Goal: Information Seeking & Learning: Learn about a topic

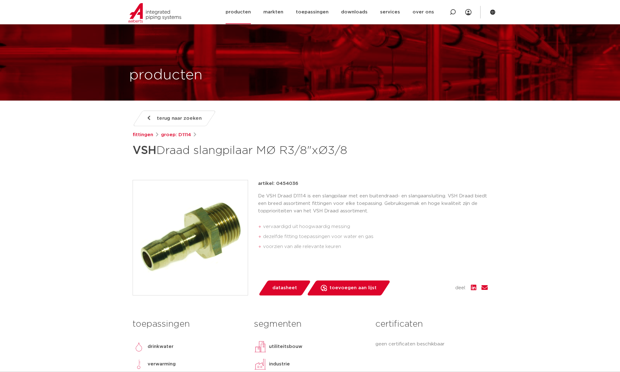
scroll to position [528, 0]
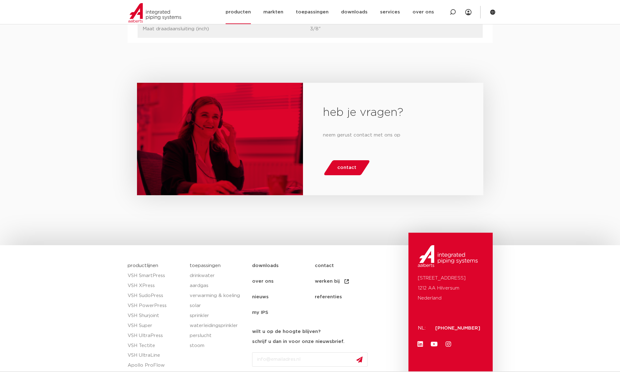
click at [242, 10] on link "producten" at bounding box center [238, 12] width 25 height 24
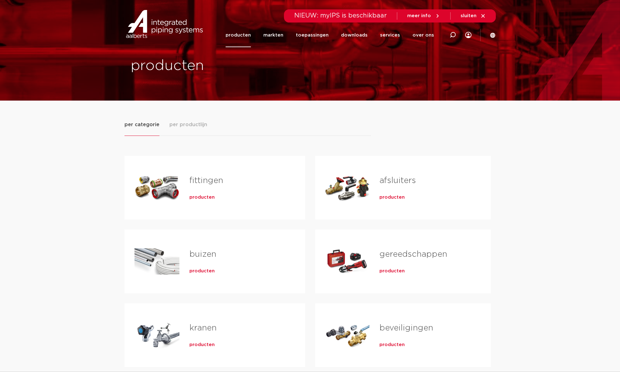
click at [172, 185] on div "Tabs. Open items met enter of spatie, sluit af met escape en navigeer met de pi…" at bounding box center [156, 188] width 45 height 44
click at [199, 197] on span "producten" at bounding box center [201, 197] width 25 height 6
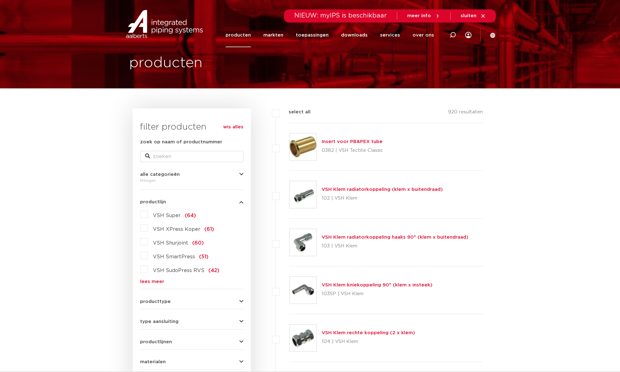
scroll to position [12, 0]
click at [148, 215] on label "VSH Super (64)" at bounding box center [172, 214] width 48 height 10
click at [0, 0] on input "VSH Super (64)" at bounding box center [0, 0] width 0 height 0
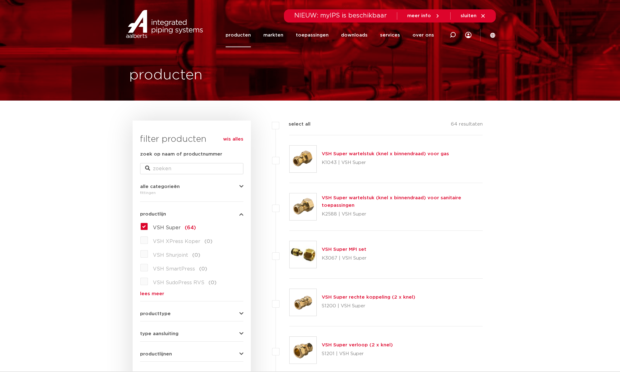
scroll to position [12, 0]
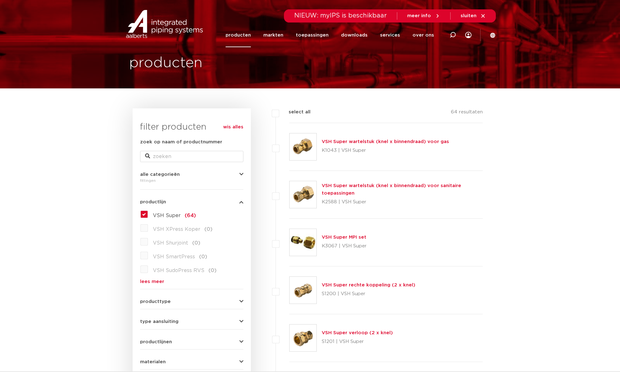
click at [148, 215] on label "VSH Super (64)" at bounding box center [172, 214] width 48 height 10
click at [0, 0] on input "VSH Super (64)" at bounding box center [0, 0] width 0 height 0
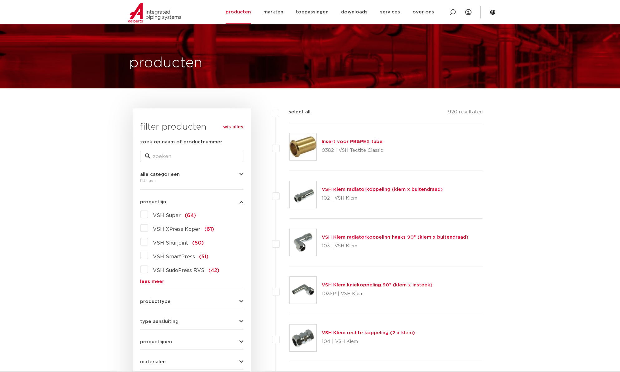
scroll to position [20, 0]
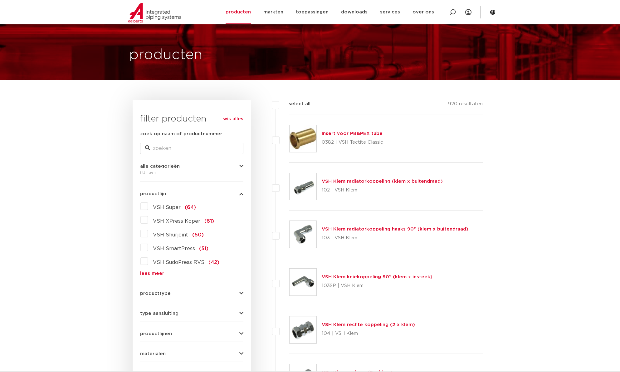
click at [148, 263] on label "VSH SudoPress RVS (42)" at bounding box center [183, 261] width 71 height 10
click at [0, 0] on input "VSH SudoPress RVS (42)" at bounding box center [0, 0] width 0 height 0
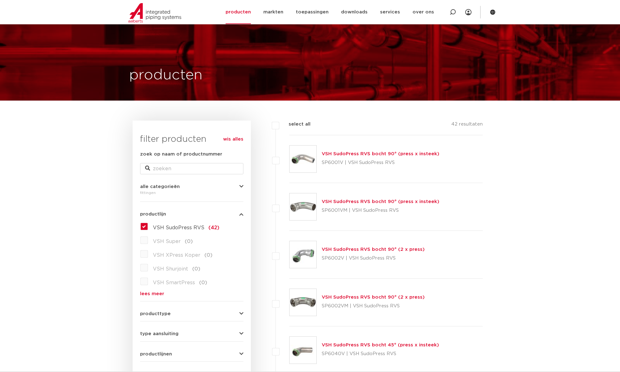
scroll to position [20, 0]
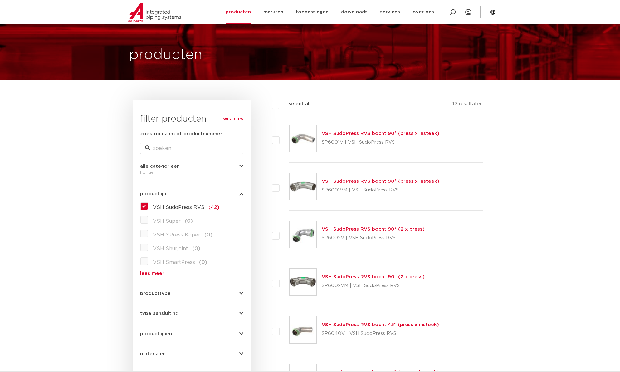
click at [144, 203] on div "VSH SudoPress RVS (42) VSH Super (0) VSH XPress Koper (0) VSH Shurjoint (0) VSH…" at bounding box center [191, 238] width 103 height 75
click at [156, 275] on link "lees meer" at bounding box center [191, 273] width 103 height 5
click at [148, 205] on label "VSH SudoPress RVS (42)" at bounding box center [183, 206] width 71 height 10
click at [0, 0] on input "VSH SudoPress RVS (42)" at bounding box center [0, 0] width 0 height 0
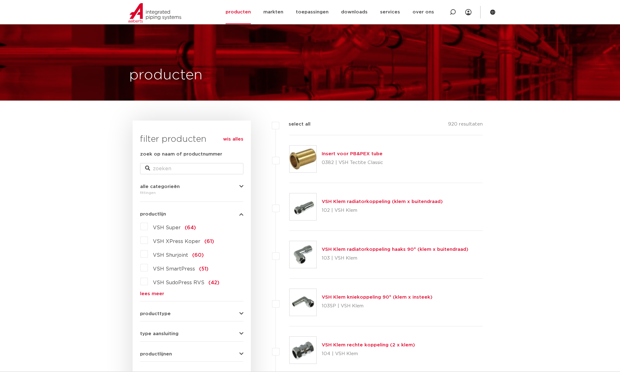
scroll to position [20, 0]
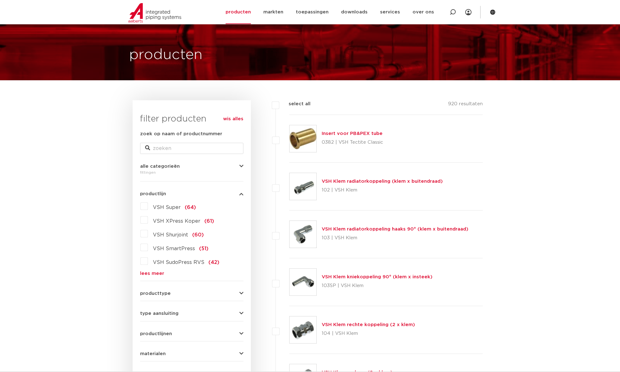
click at [149, 278] on form "zoek op naam of productnummer alle categorieën fittingen fittingen afsluiters b…" at bounding box center [191, 275] width 103 height 291
click at [154, 275] on link "lees meer" at bounding box center [191, 273] width 103 height 5
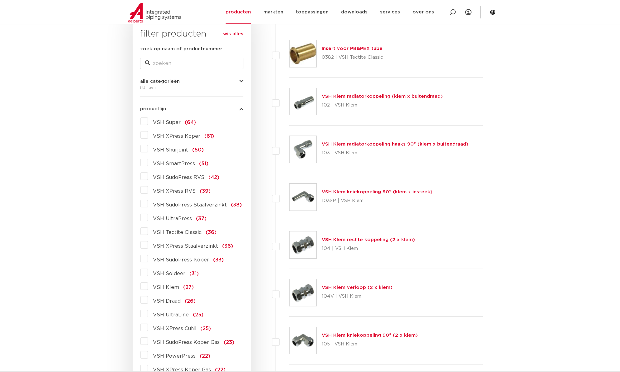
scroll to position [134, 0]
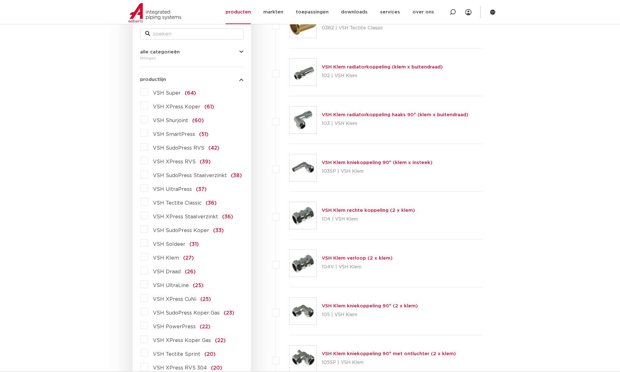
click at [148, 93] on label "VSH Super (64)" at bounding box center [172, 92] width 48 height 10
click at [0, 0] on input "VSH Super (64)" at bounding box center [0, 0] width 0 height 0
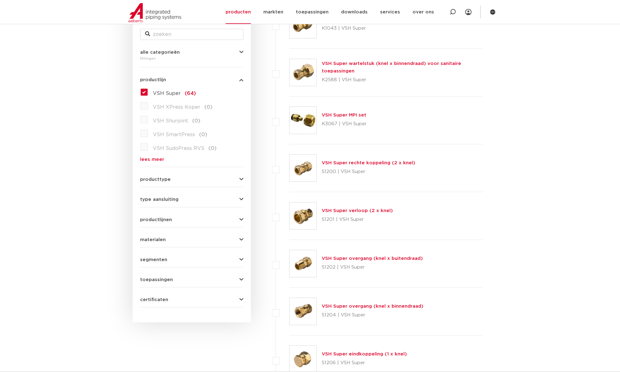
scroll to position [134, 0]
click at [140, 92] on div "VSH Super (64) VSH XPress Koper (0) VSH Shurjoint (0) VSH SmartPress (0) VSH Su…" at bounding box center [191, 124] width 103 height 75
click at [148, 91] on label "VSH Super (64)" at bounding box center [172, 92] width 48 height 10
click at [0, 0] on input "VSH Super (64)" at bounding box center [0, 0] width 0 height 0
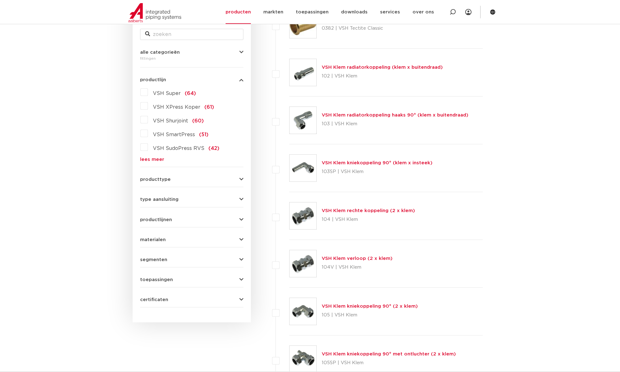
scroll to position [134, 0]
click at [148, 135] on label "VSH SmartPress (51)" at bounding box center [178, 133] width 61 height 10
click at [0, 0] on input "VSH SmartPress (51)" at bounding box center [0, 0] width 0 height 0
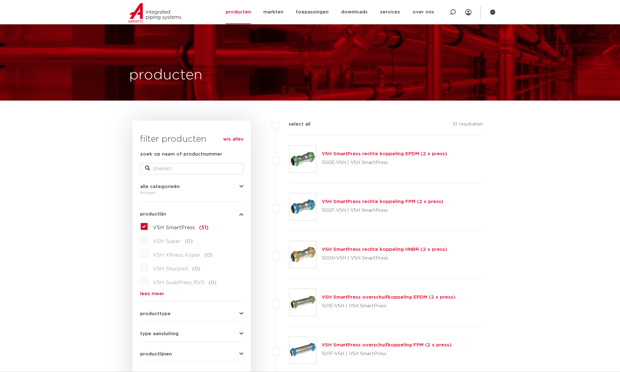
scroll to position [134, 0]
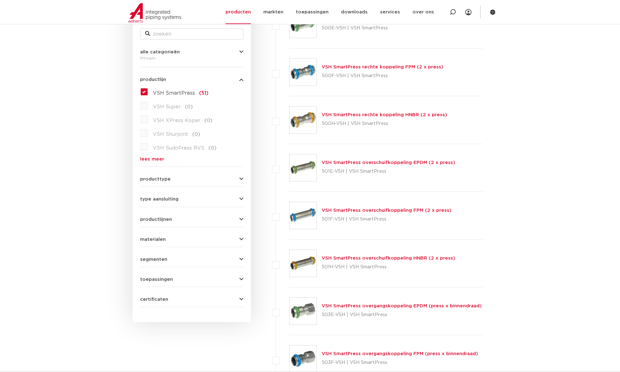
click at [148, 92] on label "VSH SmartPress (51)" at bounding box center [178, 92] width 61 height 10
click at [0, 0] on input "VSH SmartPress (51)" at bounding box center [0, 0] width 0 height 0
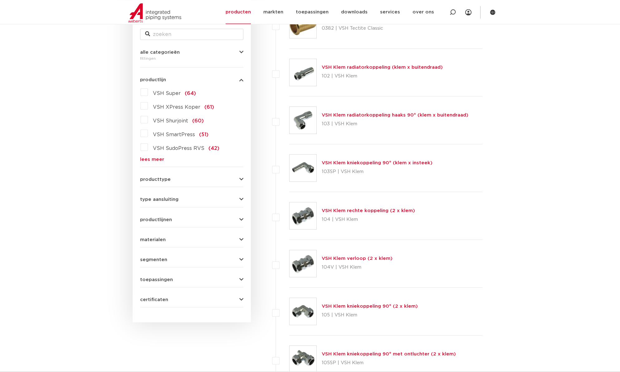
scroll to position [134, 0]
click at [149, 136] on label "VSH SmartPress (51)" at bounding box center [178, 133] width 61 height 10
click at [0, 0] on input "VSH SmartPress (51)" at bounding box center [0, 0] width 0 height 0
click at [148, 133] on label "VSH SmartPress (51)" at bounding box center [178, 133] width 61 height 10
click at [0, 0] on input "VSH SmartPress (51)" at bounding box center [0, 0] width 0 height 0
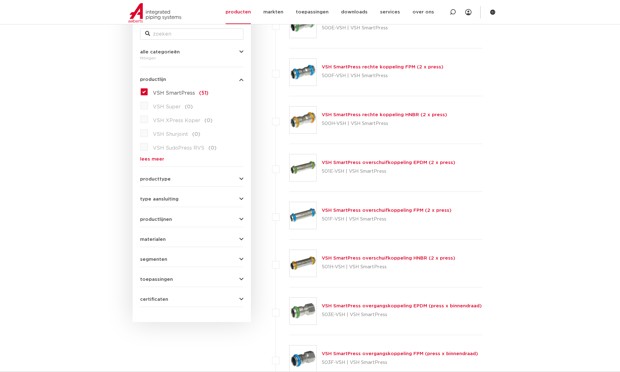
scroll to position [62, 0]
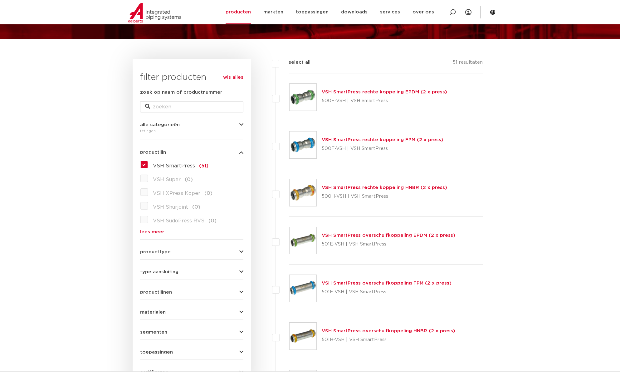
click at [397, 139] on link "VSH SmartPress rechte koppeling FPM (2 x press)" at bounding box center [383, 139] width 122 height 5
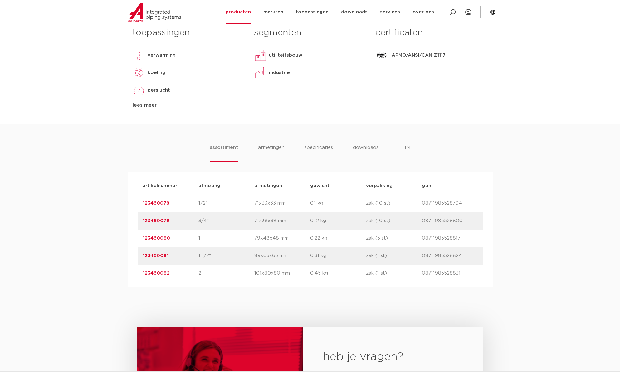
scroll to position [213, 0]
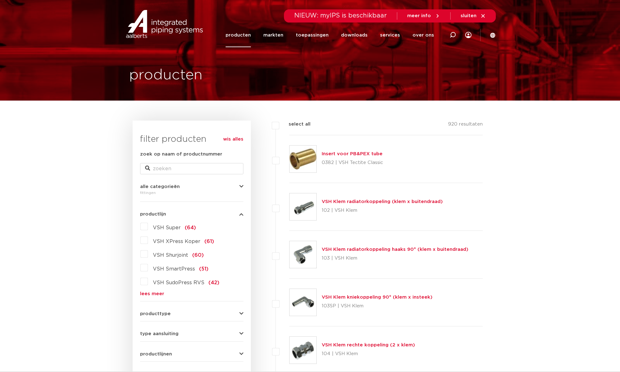
click at [245, 35] on link "producten" at bounding box center [238, 35] width 25 height 24
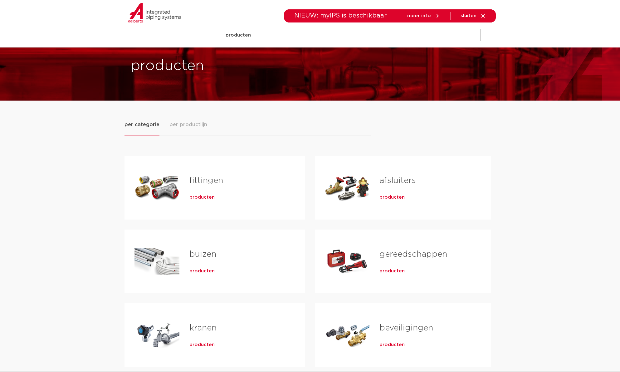
click at [200, 199] on span "producten" at bounding box center [201, 197] width 25 height 6
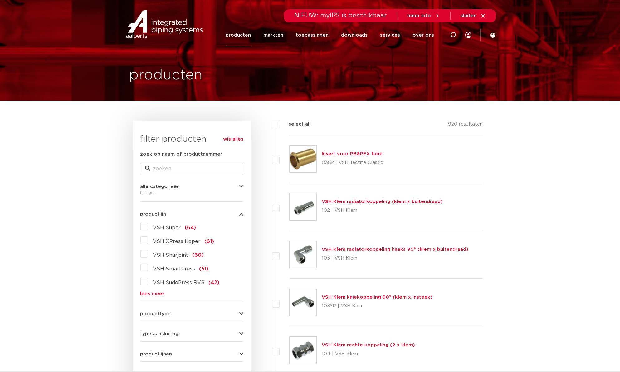
scroll to position [16, 0]
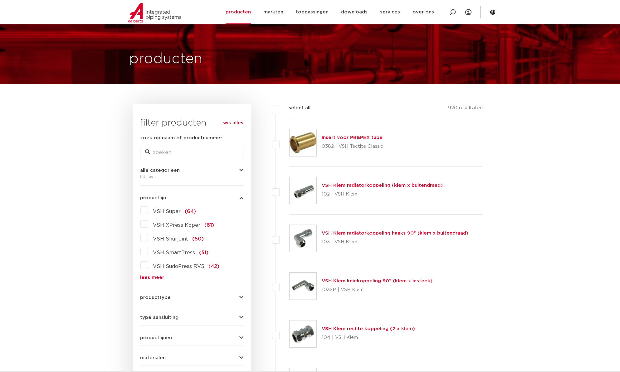
click at [155, 275] on div "VSH Super (64) VSH XPress Koper (61) VSH Shurjoint (60) VSH SmartPress (51) VSH…" at bounding box center [191, 242] width 103 height 75
click at [155, 278] on link "lees meer" at bounding box center [191, 277] width 103 height 5
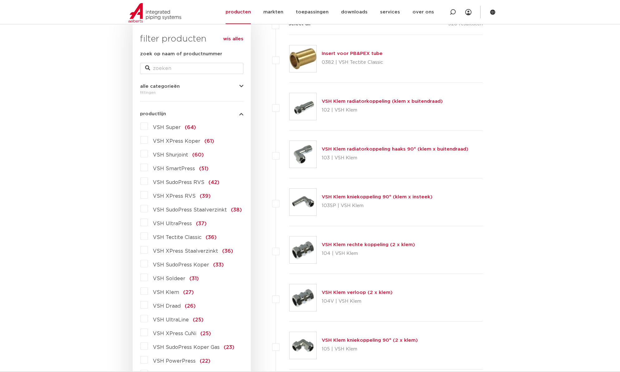
scroll to position [65, 0]
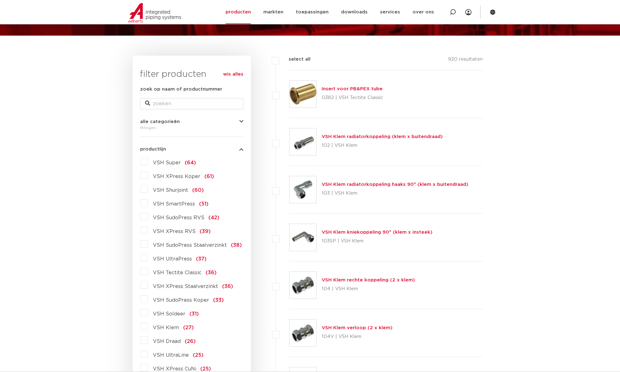
click at [148, 257] on label "VSH UltraPress (37)" at bounding box center [177, 257] width 59 height 10
click at [0, 0] on input "VSH UltraPress (37)" at bounding box center [0, 0] width 0 height 0
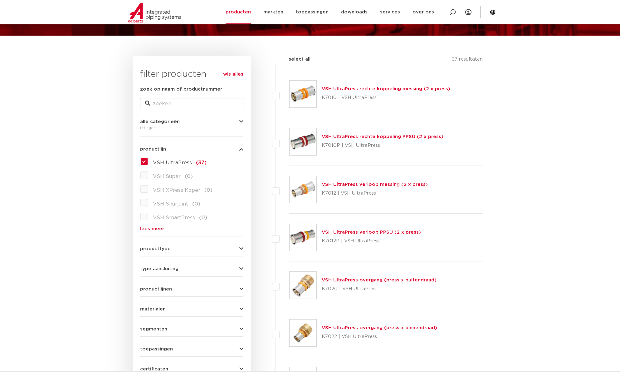
scroll to position [65, 0]
click at [344, 89] on link "VSH UltraPress rechte koppeling messing (2 x press)" at bounding box center [386, 88] width 129 height 5
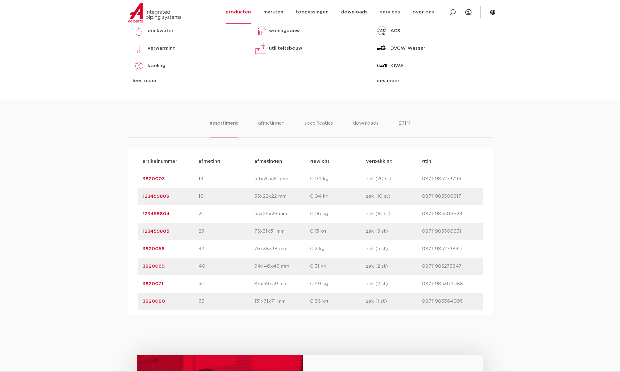
scroll to position [345, 0]
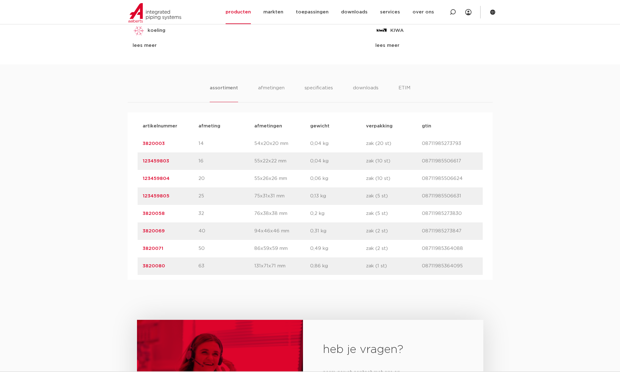
click at [157, 145] on link "3820003" at bounding box center [154, 143] width 22 height 5
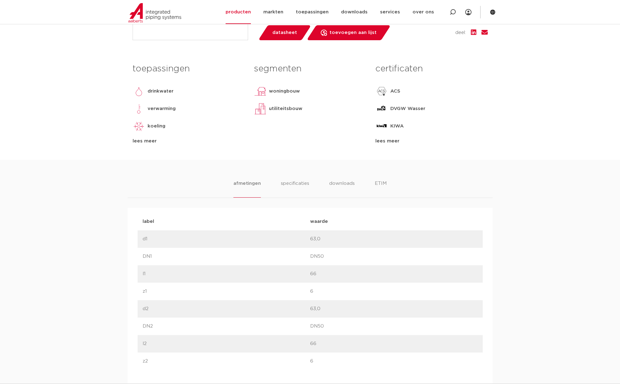
scroll to position [253, 0]
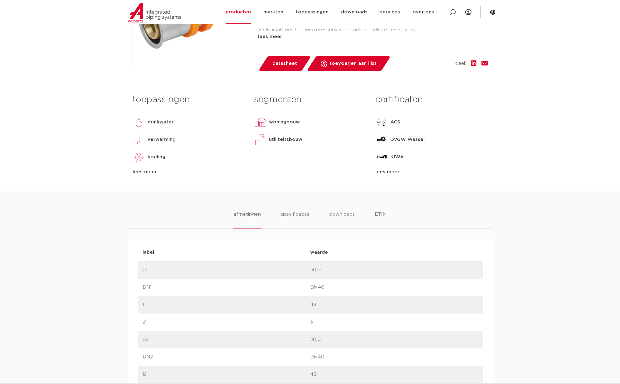
scroll to position [254, 0]
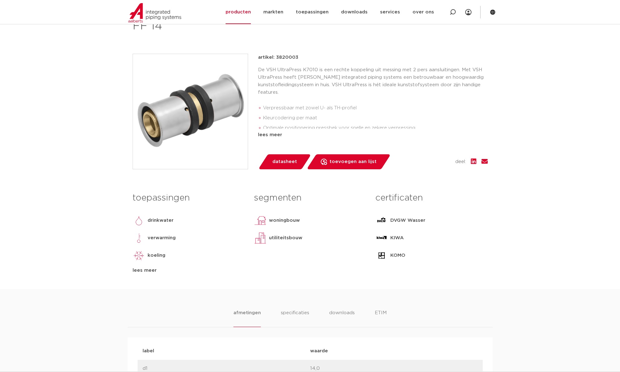
scroll to position [156, 0]
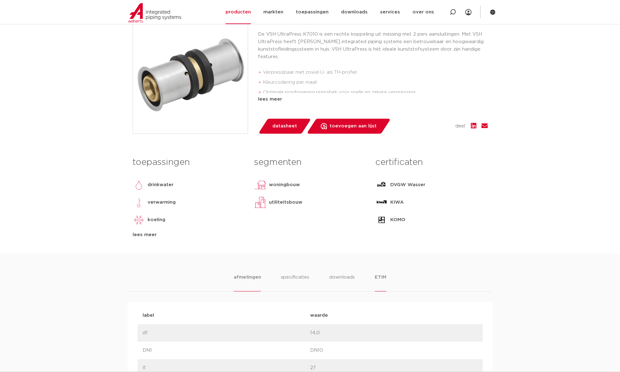
click at [379, 277] on li "ETIM" at bounding box center [380, 282] width 11 height 18
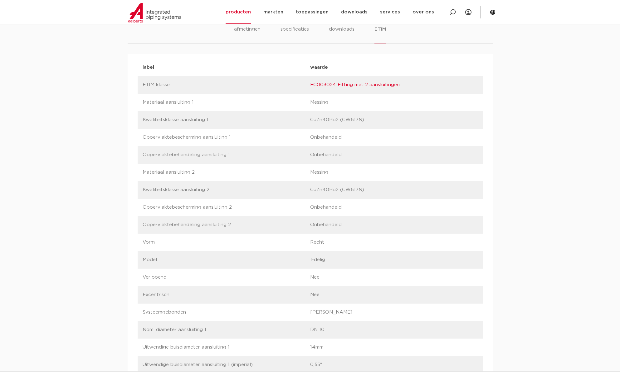
scroll to position [488, 0]
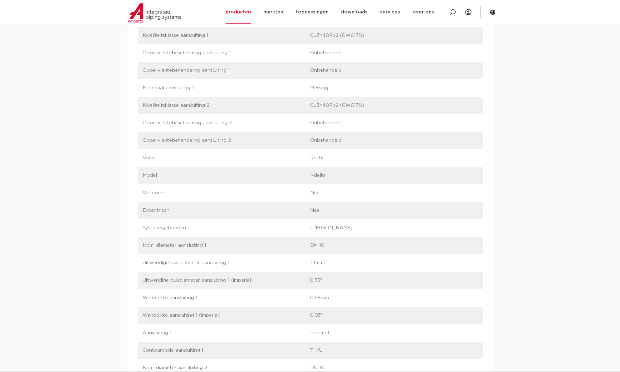
drag, startPoint x: 209, startPoint y: 300, endPoint x: 145, endPoint y: 295, distance: 63.8
click at [145, 295] on p "Wanddikte aansluiting 1" at bounding box center [227, 297] width 168 height 7
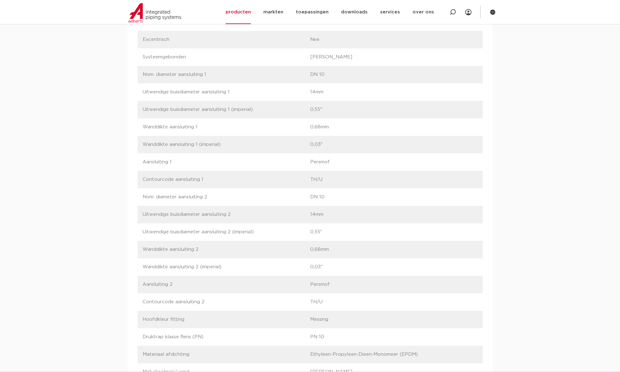
scroll to position [641, 0]
